Goal: Information Seeking & Learning: Get advice/opinions

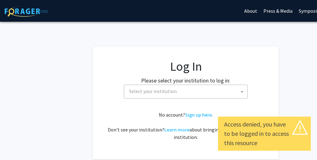
select select
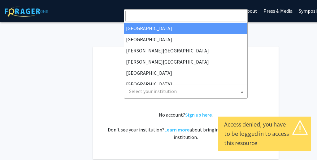
click at [179, 93] on span "Select your institution" at bounding box center [187, 91] width 121 height 13
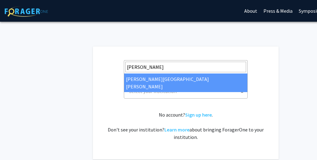
type input "john"
select select "1"
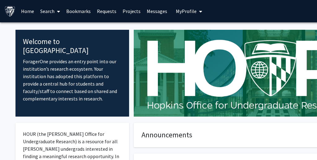
click at [184, 10] on span "My Profile" at bounding box center [186, 11] width 21 height 6
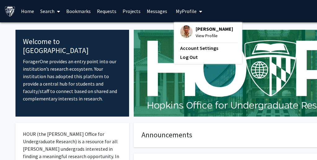
click at [208, 32] on span "[PERSON_NAME]" at bounding box center [215, 28] width 38 height 7
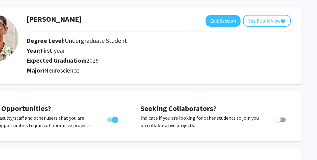
scroll to position [0, 55]
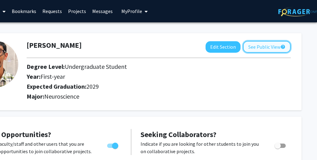
click at [255, 49] on button "See Public View help" at bounding box center [267, 47] width 48 height 12
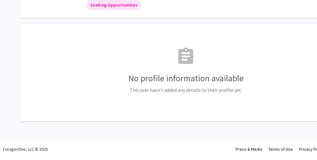
click at [179, 39] on div "assignment No profile information available This user hasn't added any details …" at bounding box center [186, 73] width 316 height 82
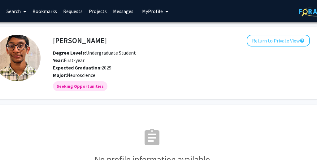
scroll to position [0, 55]
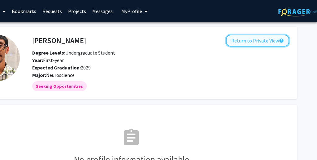
click at [266, 42] on button "Return to Private View help" at bounding box center [257, 41] width 63 height 12
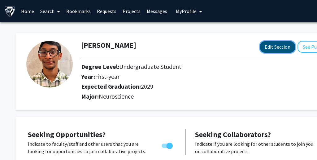
click at [281, 47] on button "Edit Section" at bounding box center [277, 46] width 35 height 11
select select "first-year"
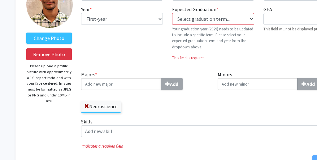
scroll to position [61, 0]
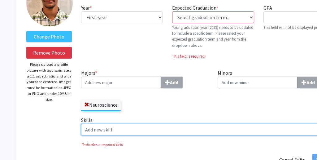
click at [128, 129] on input "Skills Add" at bounding box center [202, 130] width 243 height 12
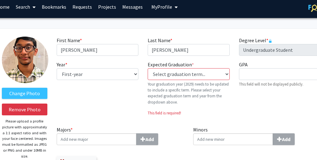
scroll to position [4, 55]
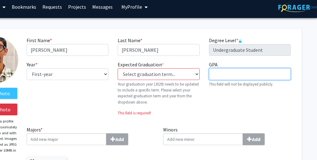
click at [271, 75] on input "GPA required" at bounding box center [250, 74] width 82 height 12
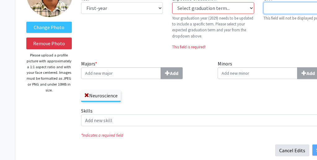
scroll to position [0, 0]
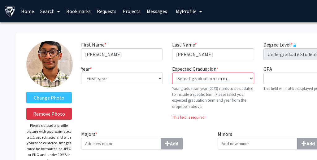
click at [26, 12] on link "Home" at bounding box center [27, 11] width 19 height 22
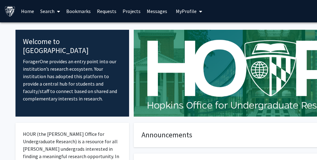
click at [51, 11] on link "Search" at bounding box center [50, 11] width 26 height 22
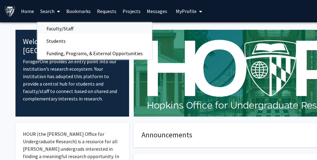
click at [78, 30] on span "Faculty/Staff" at bounding box center [60, 28] width 46 height 12
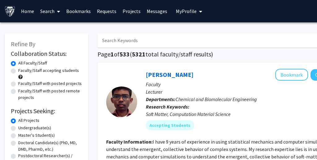
click at [70, 71] on label "Faculty/Staff accepting students" at bounding box center [48, 70] width 61 height 7
click at [22, 71] on input "Faculty/Staff accepting students" at bounding box center [20, 69] width 4 height 4
radio input "true"
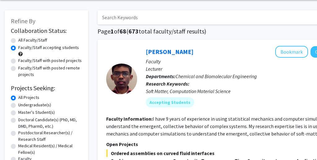
click at [44, 106] on label "Undergraduate(s)" at bounding box center [34, 105] width 33 height 7
click at [22, 106] on input "Undergraduate(s)" at bounding box center [20, 104] width 4 height 4
radio input "true"
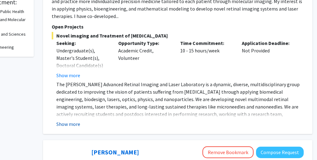
click at [67, 120] on button "Show more" at bounding box center [68, 123] width 24 height 7
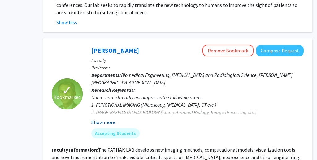
click at [101, 118] on button "Show more" at bounding box center [103, 121] width 24 height 7
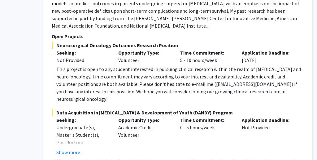
scroll to position [1638, 55]
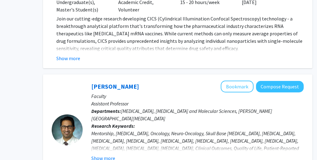
scroll to position [1465, 55]
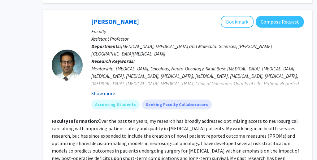
click at [106, 90] on button "Show more" at bounding box center [103, 93] width 24 height 7
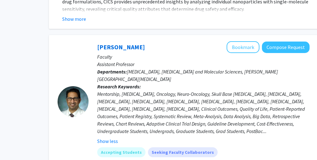
scroll to position [1382, 49]
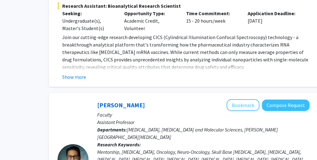
click at [80, 144] on div at bounding box center [73, 159] width 31 height 31
click at [245, 99] on button "Bookmark" at bounding box center [243, 105] width 33 height 12
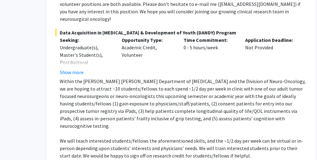
scroll to position [1716, 51]
